Goal: Task Accomplishment & Management: Manage account settings

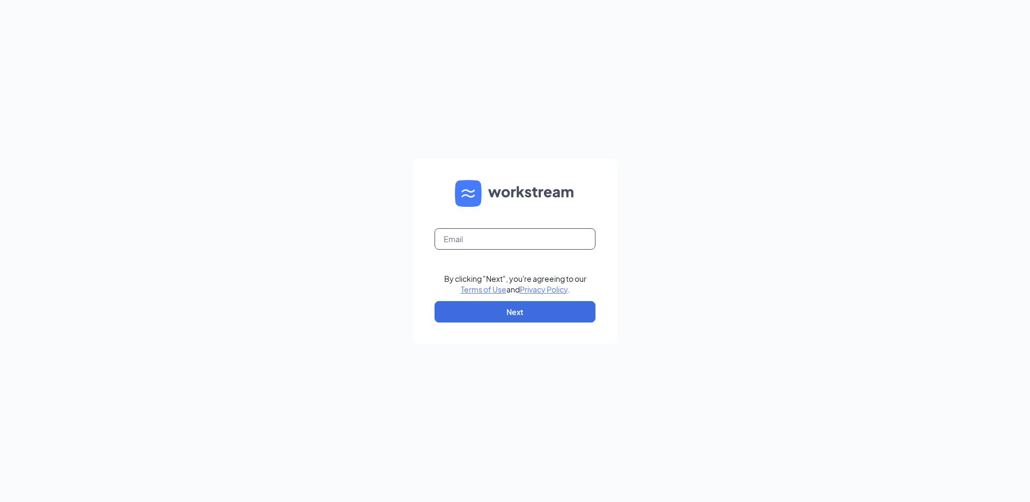
click at [492, 242] on input "text" at bounding box center [514, 238] width 161 height 21
type input "rs036230@tacobell.com"
click at [494, 305] on button "Next" at bounding box center [514, 311] width 161 height 21
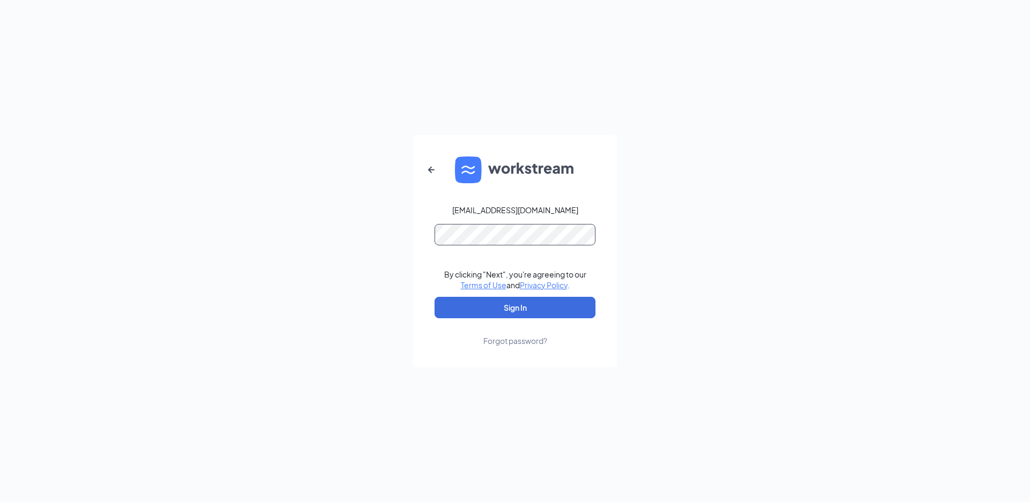
click at [434, 297] on button "Sign In" at bounding box center [514, 307] width 161 height 21
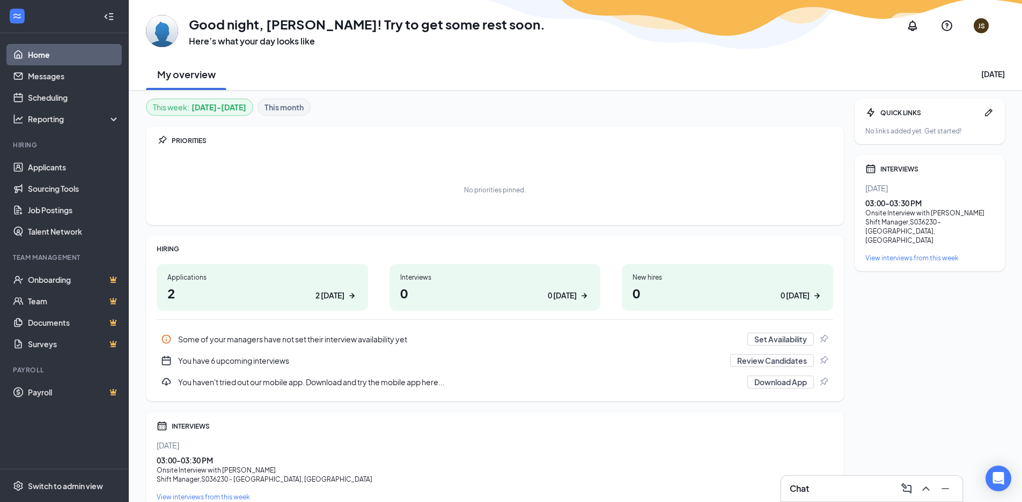
click at [895, 168] on div "INTERVIEWS" at bounding box center [937, 169] width 114 height 9
click at [895, 254] on div "View interviews from this week" at bounding box center [929, 258] width 129 height 9
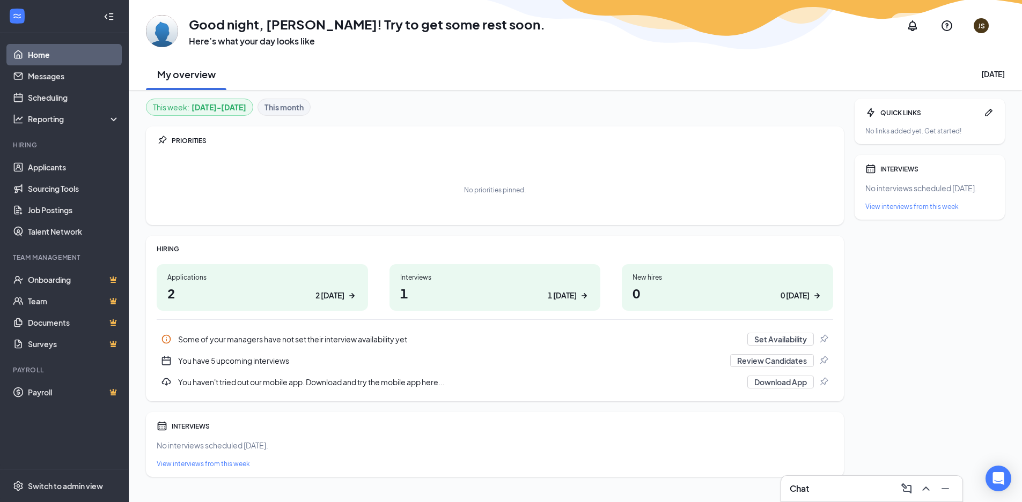
click at [327, 298] on div "2 today" at bounding box center [329, 295] width 29 height 11
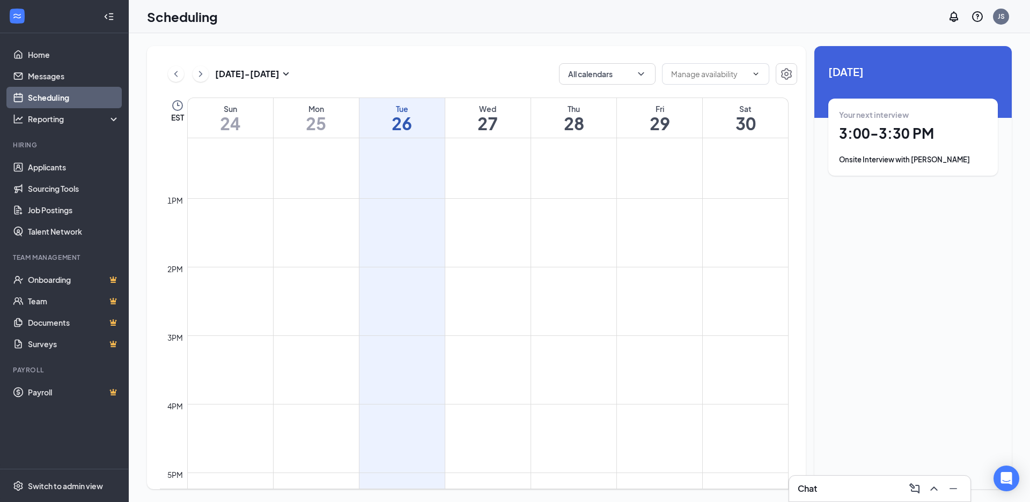
scroll to position [814, 0]
click at [870, 134] on h1 "3:00 - 3:30 PM" at bounding box center [913, 133] width 148 height 18
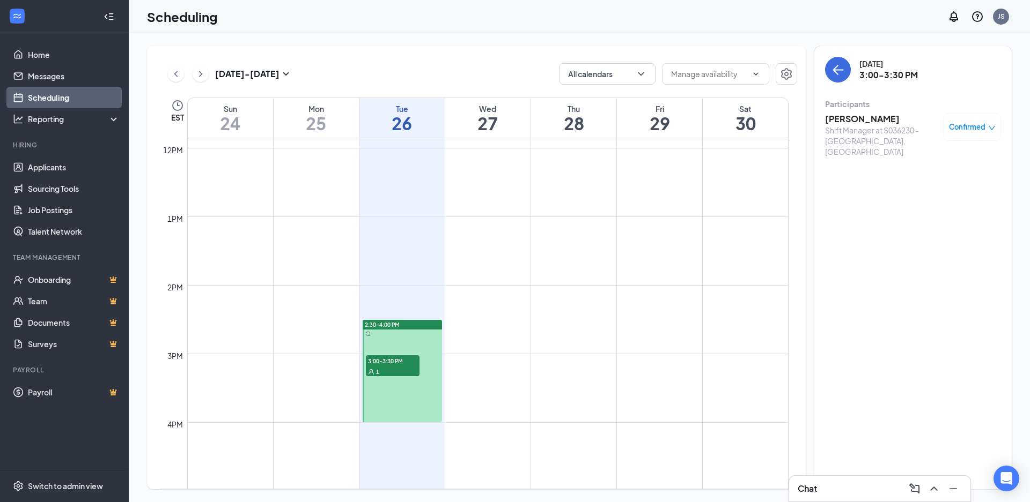
click at [405, 325] on div "2:30-4:00 PM" at bounding box center [402, 325] width 79 height 10
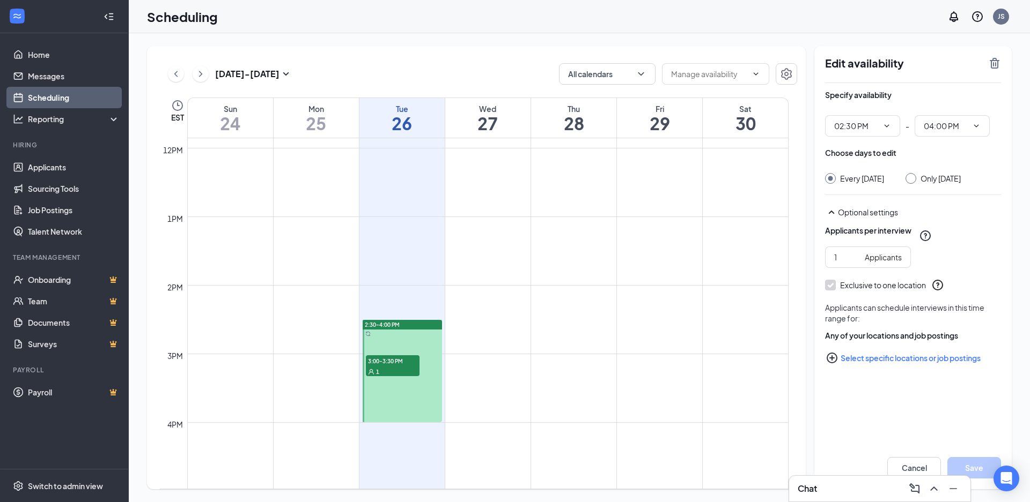
type input "02:30 PM"
type input "04:00 PM"
click at [396, 368] on div "1" at bounding box center [393, 371] width 54 height 11
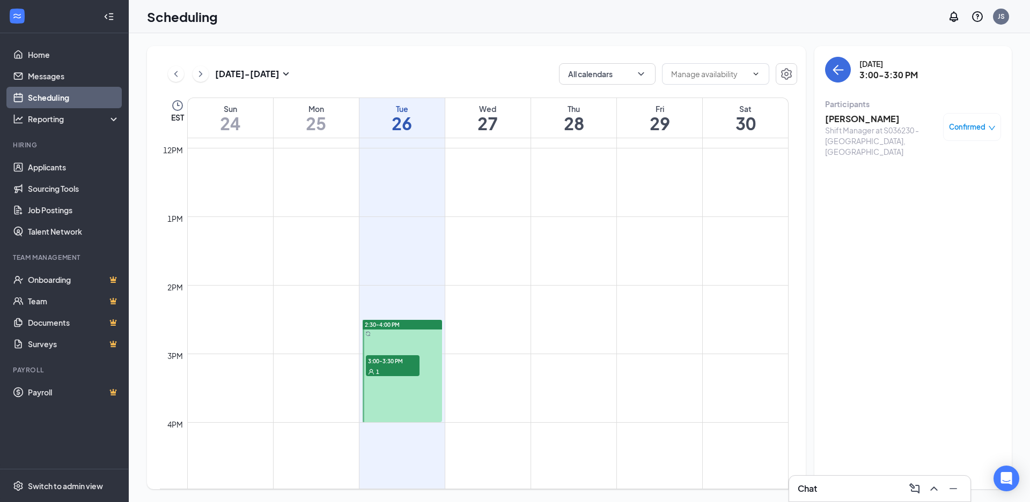
click at [970, 125] on span "Confirmed" at bounding box center [967, 127] width 36 height 11
click at [924, 216] on span "Cancel" at bounding box center [923, 217] width 25 height 12
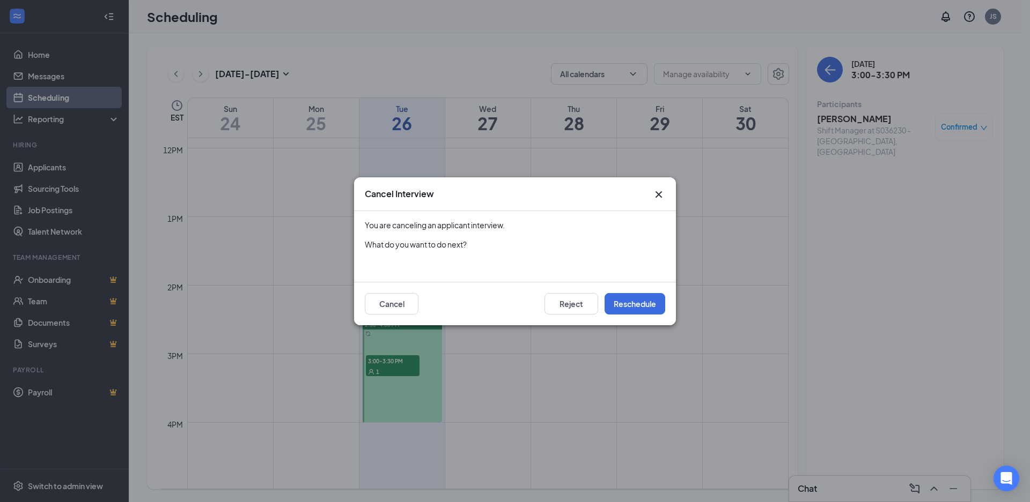
click at [659, 196] on icon "Cross" at bounding box center [658, 194] width 13 height 13
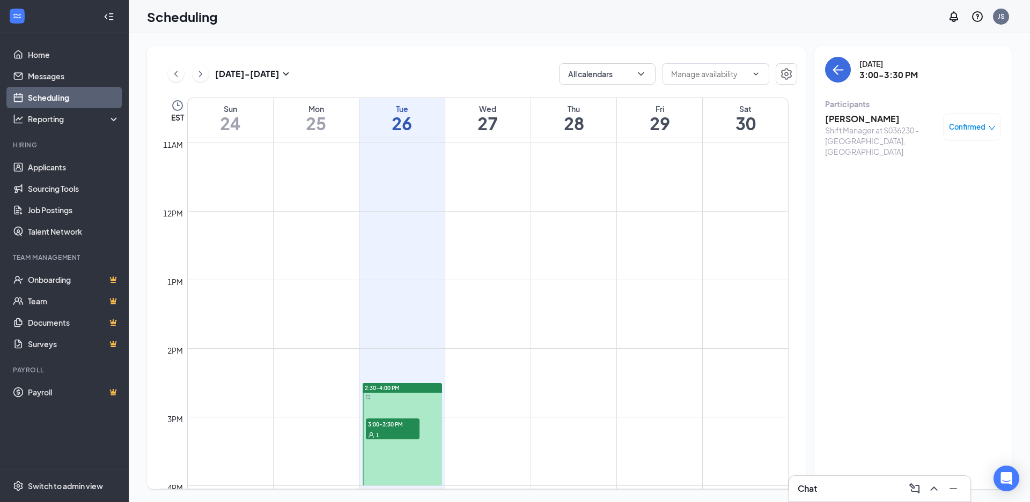
scroll to position [965, 0]
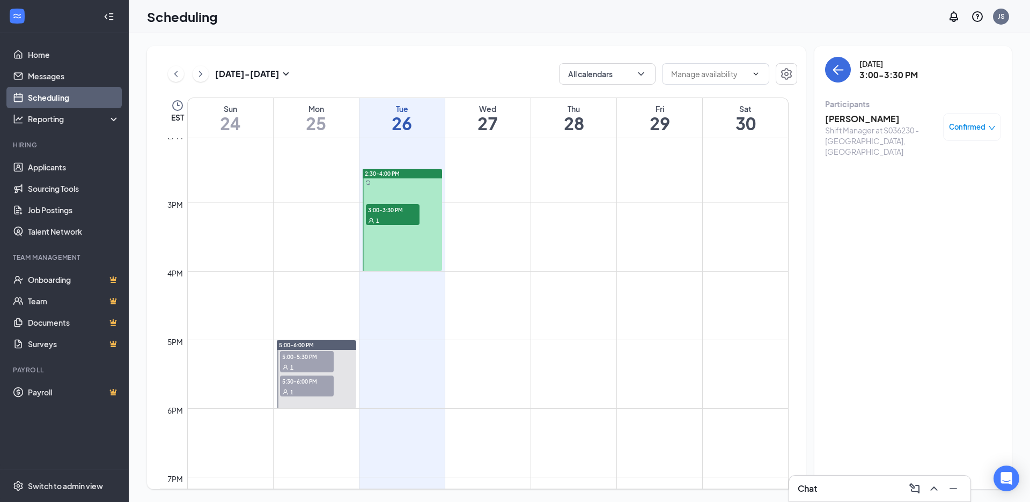
click at [397, 213] on span "3:00-3:30 PM" at bounding box center [393, 209] width 54 height 11
click at [379, 213] on span "3:00-3:30 PM" at bounding box center [393, 209] width 54 height 11
click at [969, 125] on span "Confirmed" at bounding box center [967, 127] width 36 height 11
click at [936, 159] on span "Request Reschedule" at bounding box center [947, 162] width 73 height 12
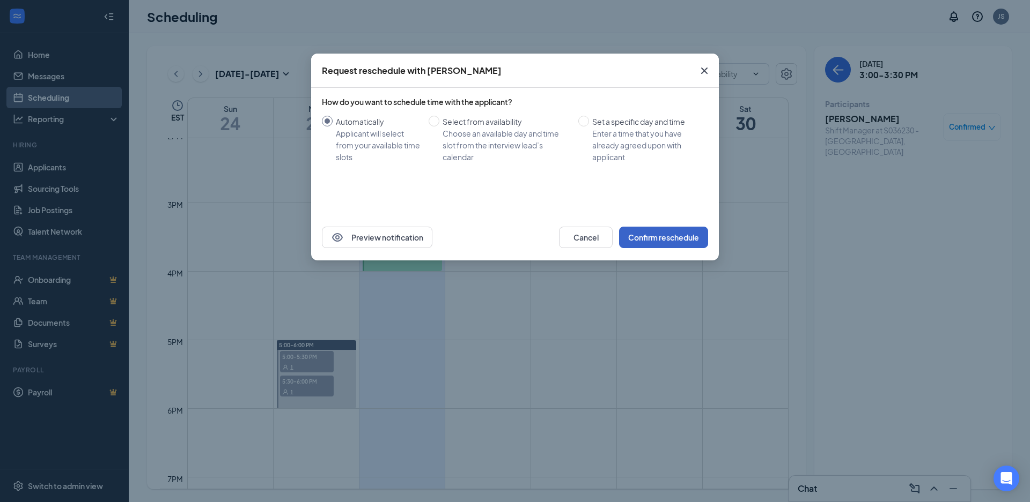
click at [681, 236] on button "Confirm reschedule" at bounding box center [663, 237] width 89 height 21
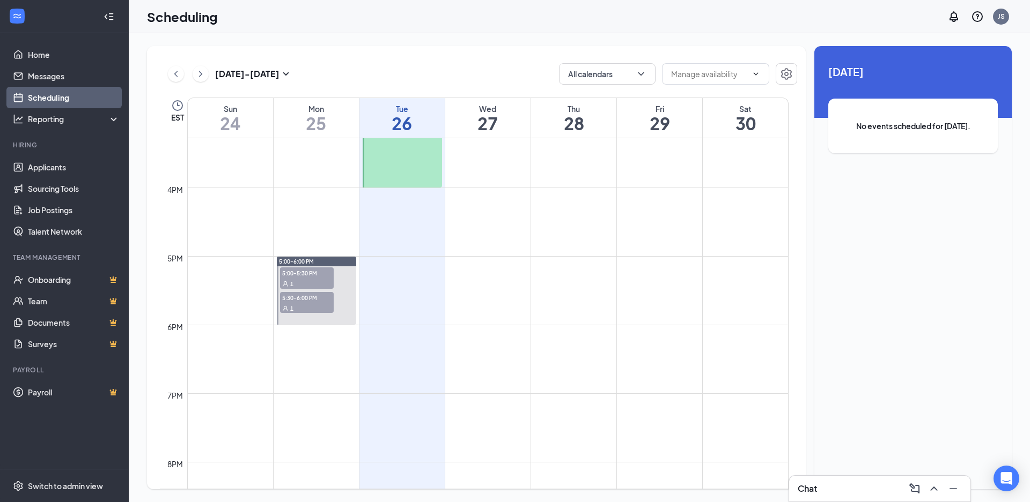
scroll to position [1073, 0]
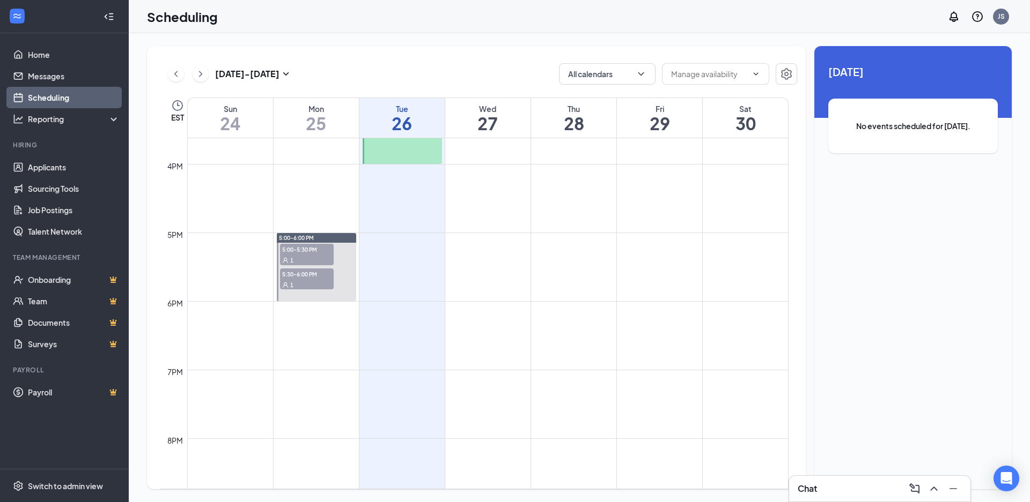
click at [241, 69] on h3 "[DATE] - [DATE]" at bounding box center [247, 74] width 64 height 12
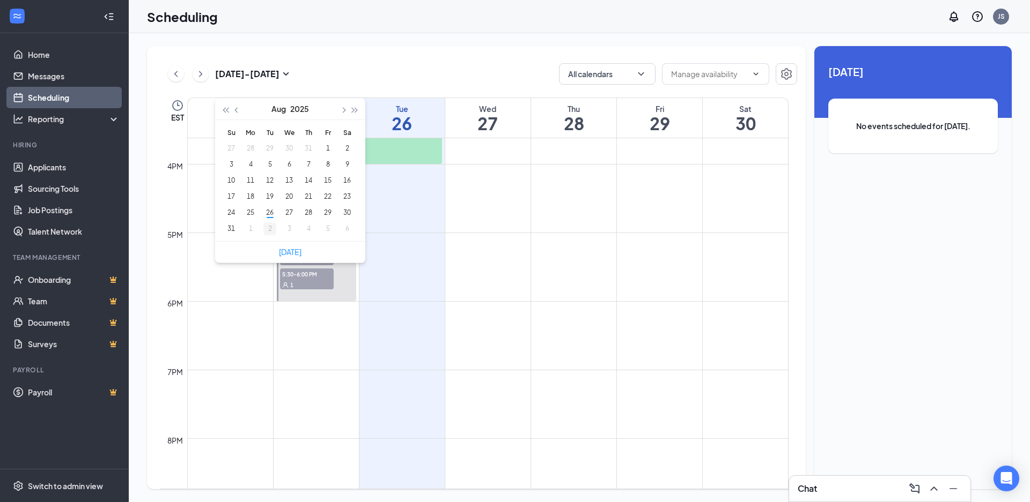
type input "[DATE]"
click at [269, 228] on div "2" at bounding box center [269, 229] width 13 height 13
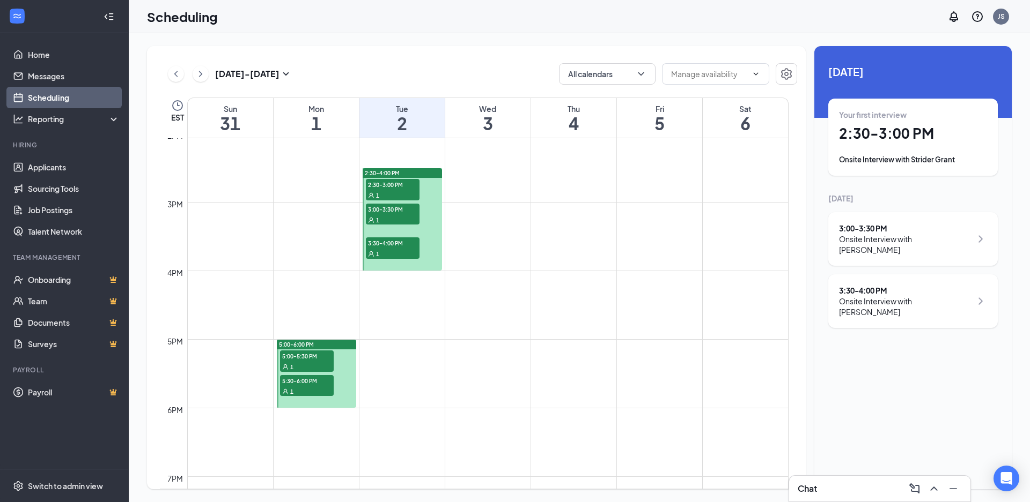
scroll to position [965, 0]
click at [302, 358] on span "5:00-5:30 PM" at bounding box center [307, 356] width 54 height 11
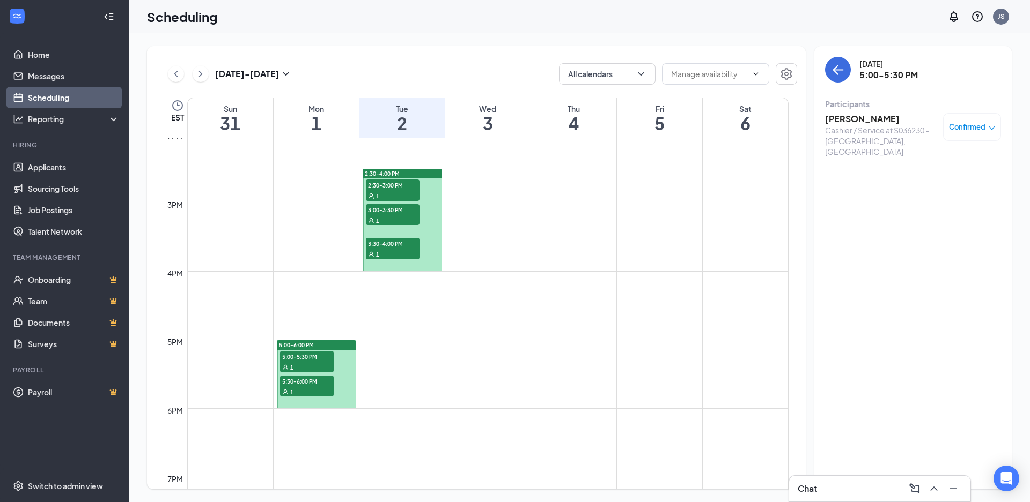
click at [307, 386] on span "5:30-6:00 PM" at bounding box center [307, 381] width 54 height 11
click at [382, 182] on span "2:30-3:00 PM" at bounding box center [393, 185] width 54 height 11
click at [391, 211] on span "3:00-3:30 PM" at bounding box center [393, 209] width 54 height 11
click at [393, 243] on span "3:30-4:00 PM" at bounding box center [393, 243] width 54 height 11
click at [833, 70] on icon "ArrowLeft" at bounding box center [835, 70] width 5 height 10
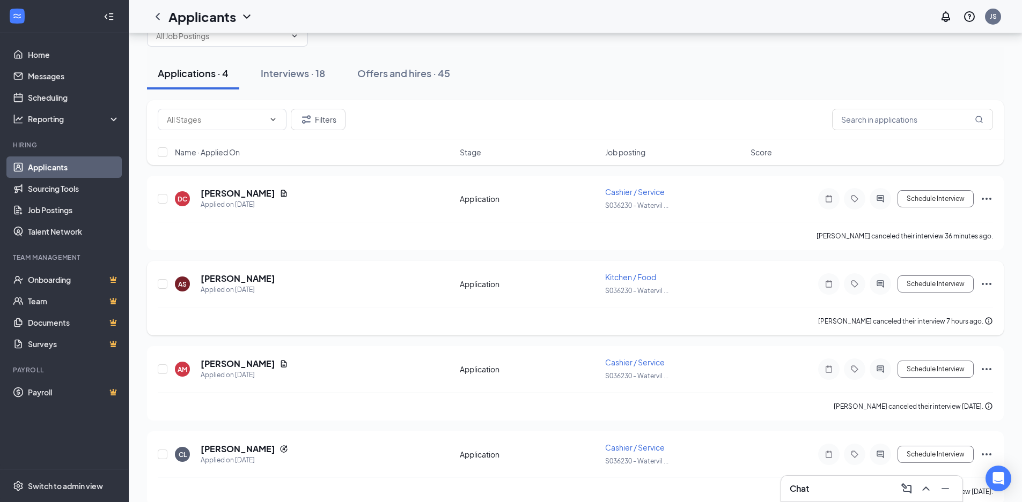
scroll to position [48, 0]
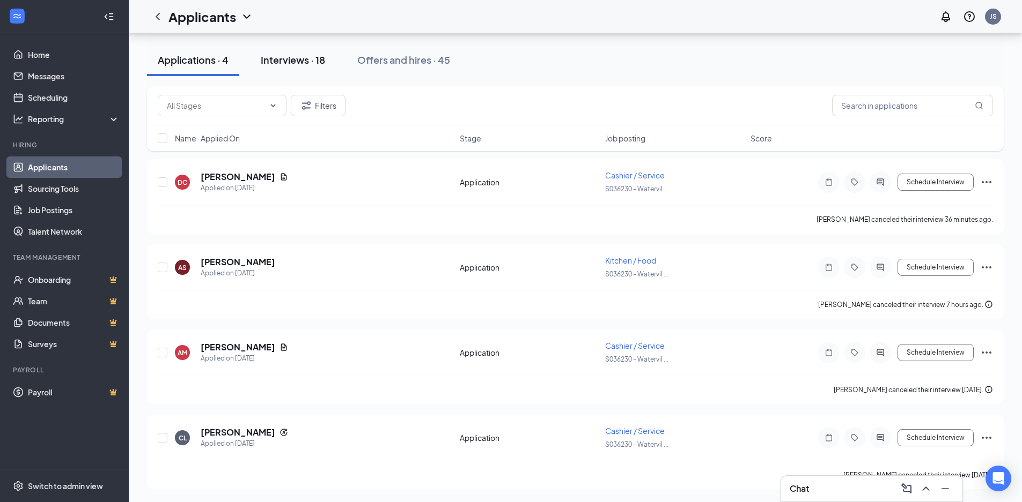
click at [290, 58] on div "Interviews · 18" at bounding box center [293, 59] width 64 height 13
